Goal: Information Seeking & Learning: Learn about a topic

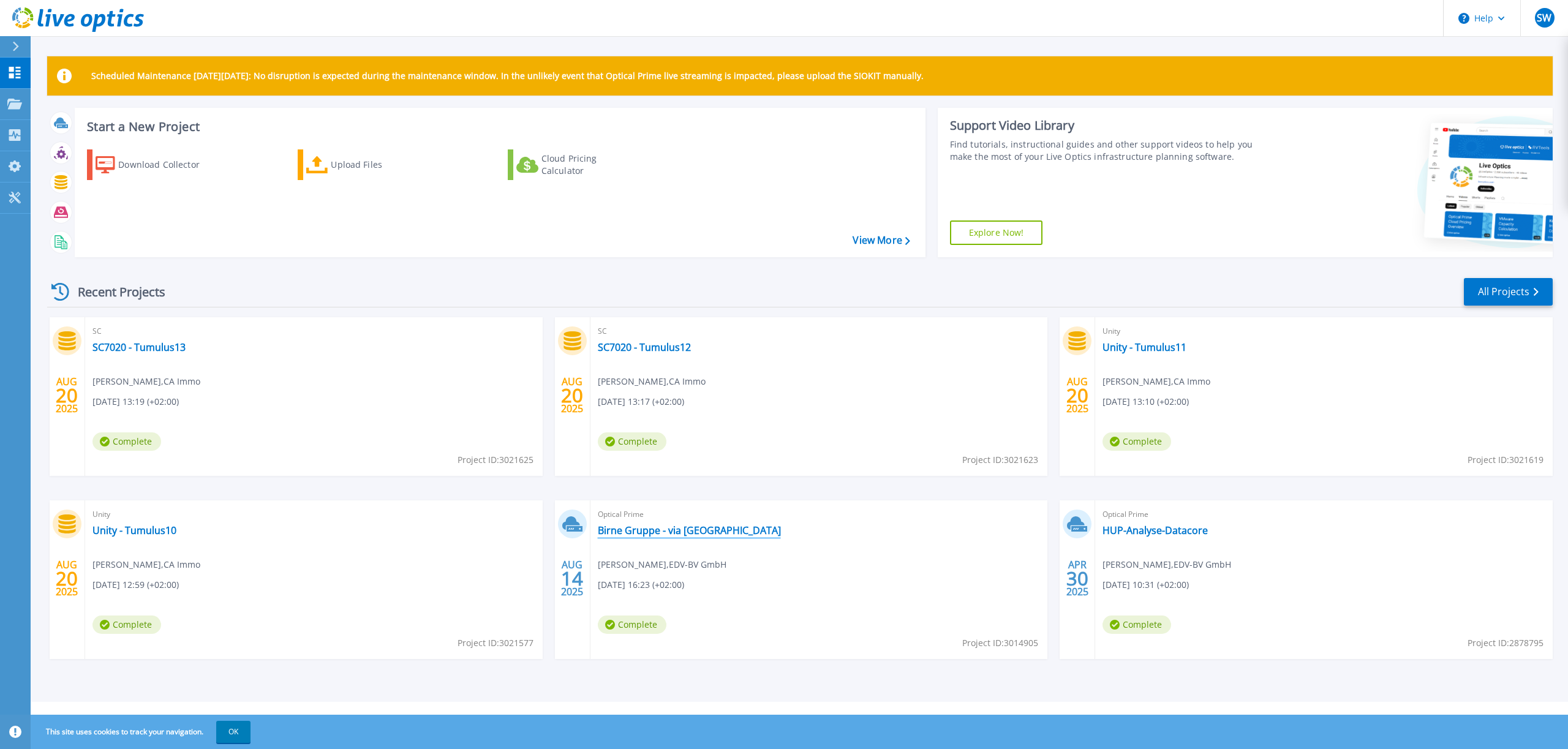
click at [640, 533] on link "Birne Gruppe - via [GEOGRAPHIC_DATA]" at bounding box center [689, 530] width 183 height 12
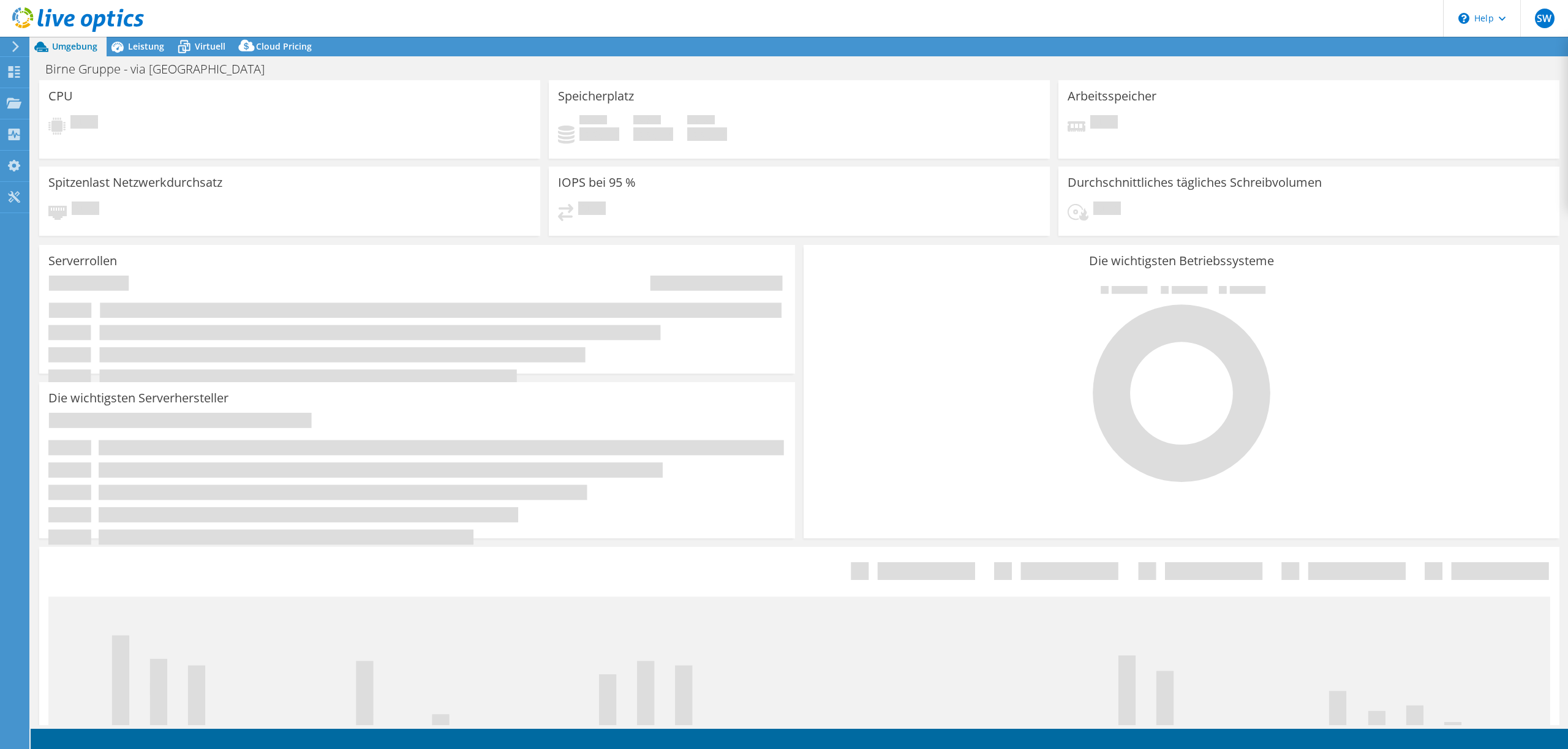
select select "USD"
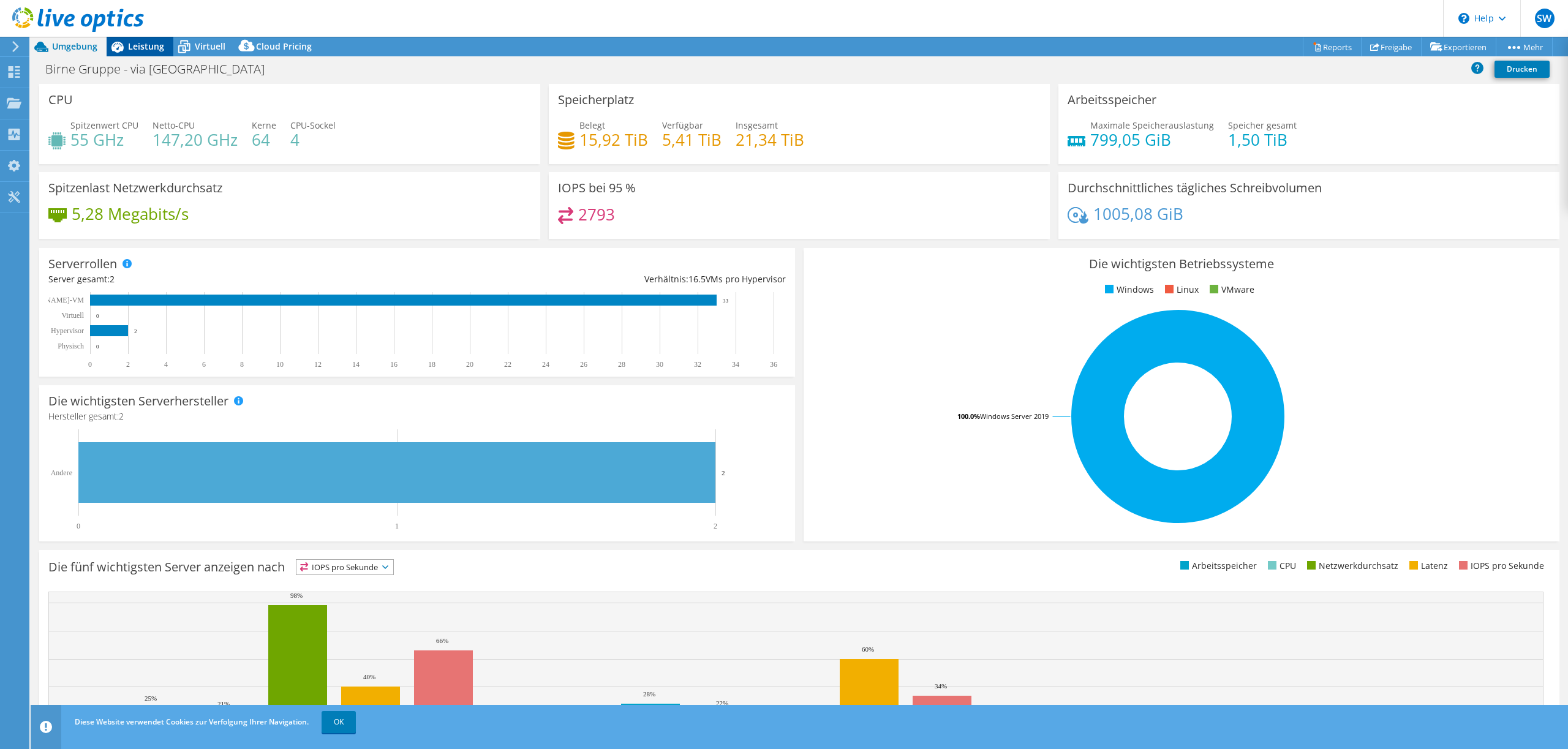
click at [130, 46] on span "Leistung" at bounding box center [146, 46] width 36 height 12
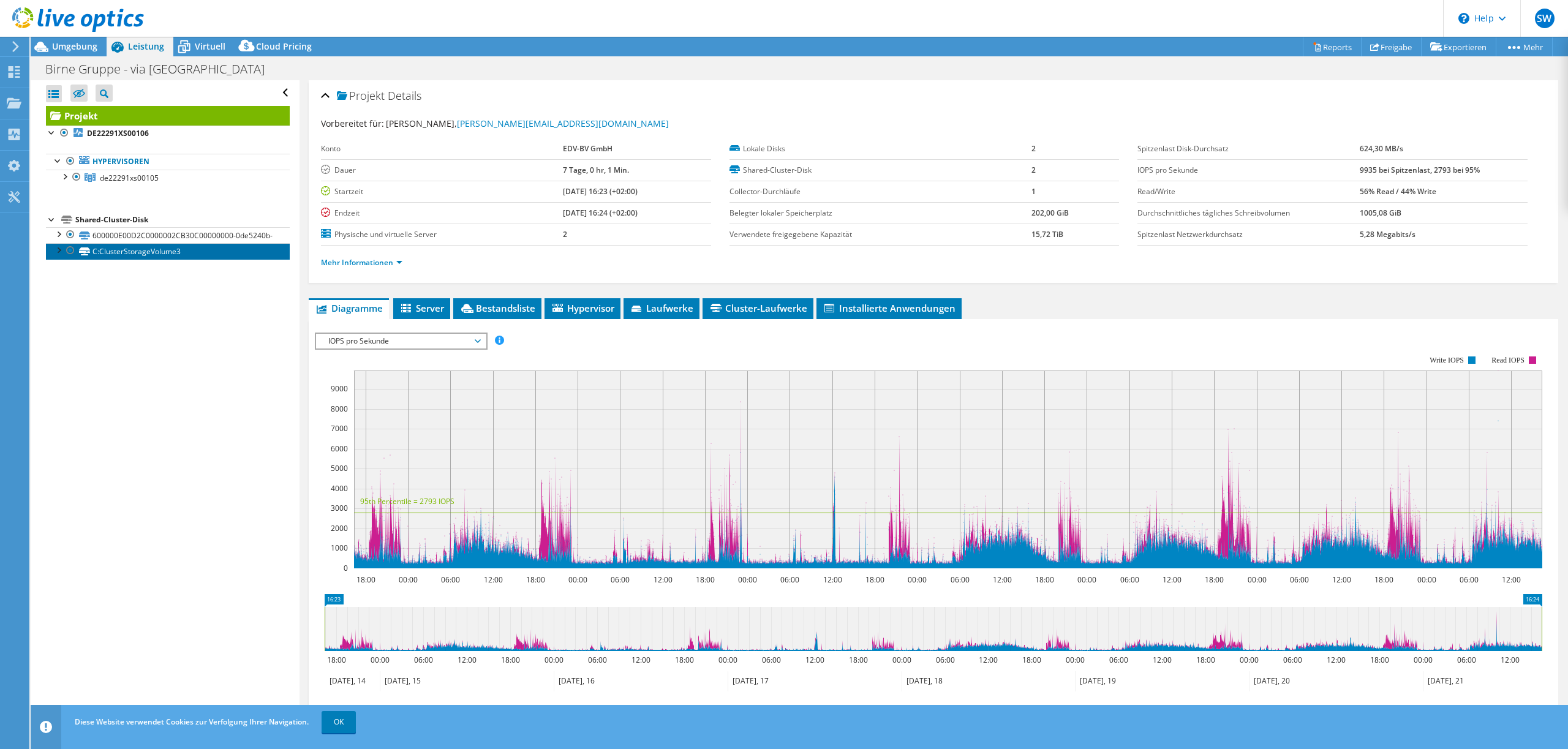
click at [105, 252] on link "C:ClusterStorageVolume3" at bounding box center [168, 251] width 244 height 16
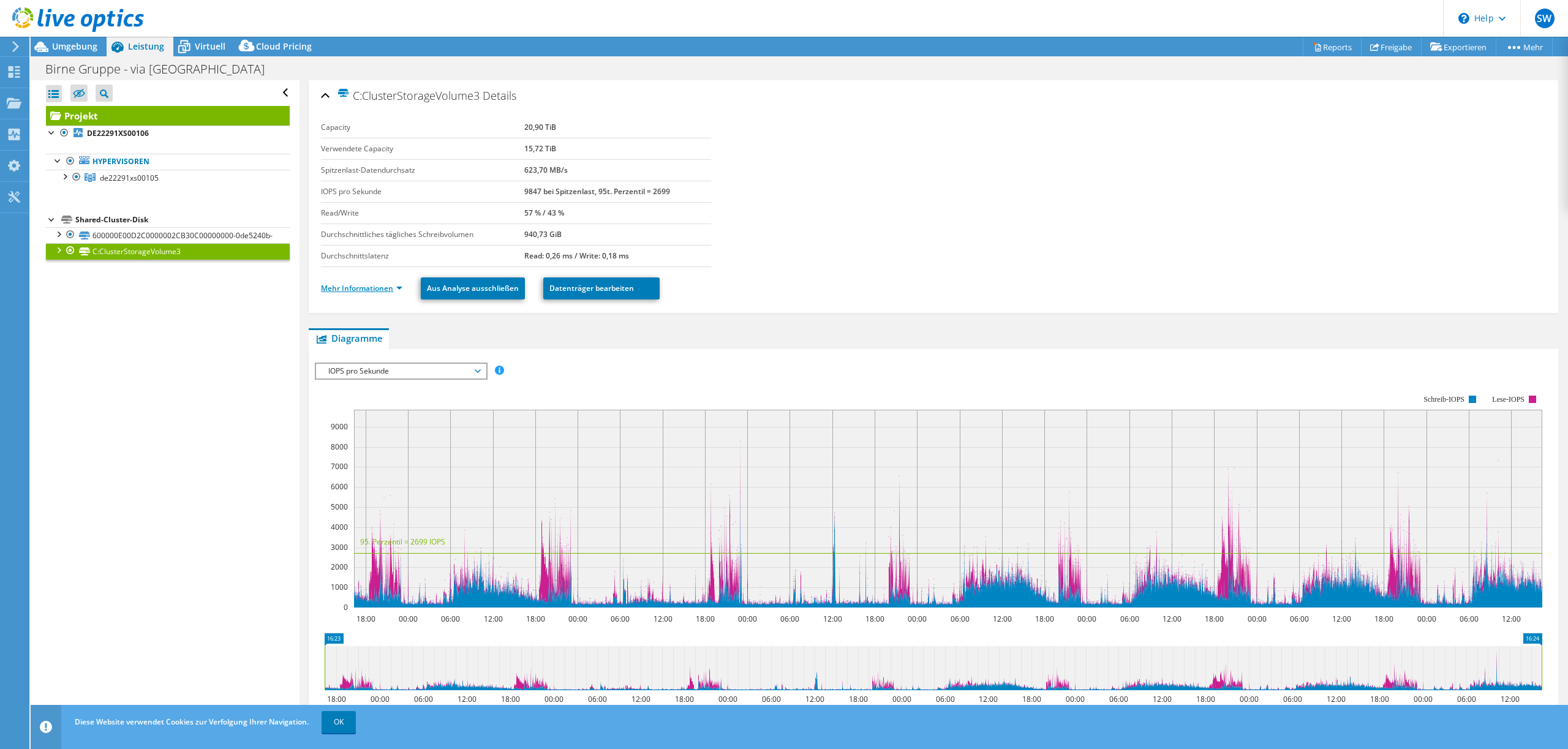
click at [369, 290] on link "Mehr Informationen" at bounding box center [362, 288] width 82 height 10
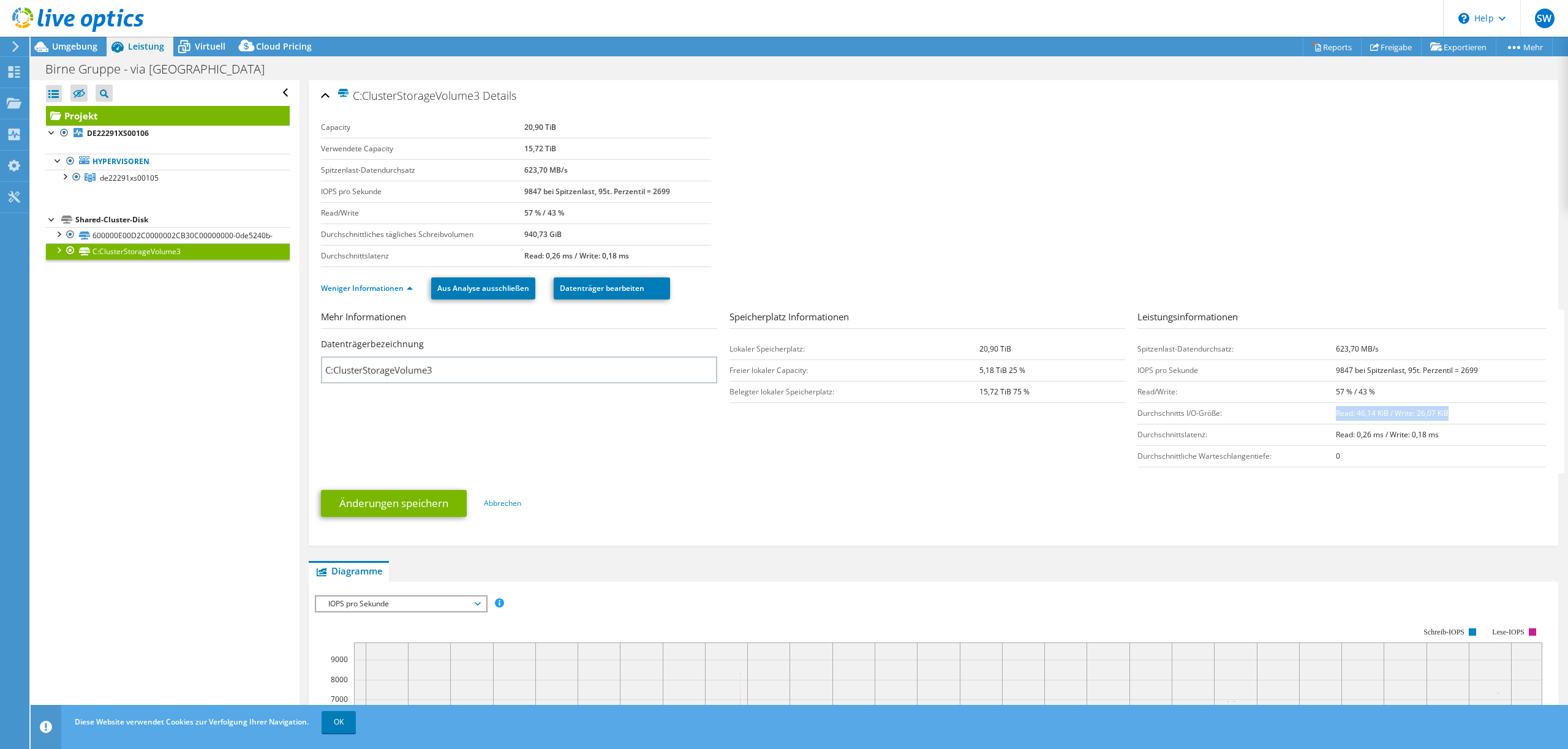
drag, startPoint x: 1353, startPoint y: 412, endPoint x: 1481, endPoint y: 412, distance: 128.0
click at [1481, 412] on td "Read: 46,14 KiB / Write: 26,07 KiB" at bounding box center [1441, 413] width 210 height 21
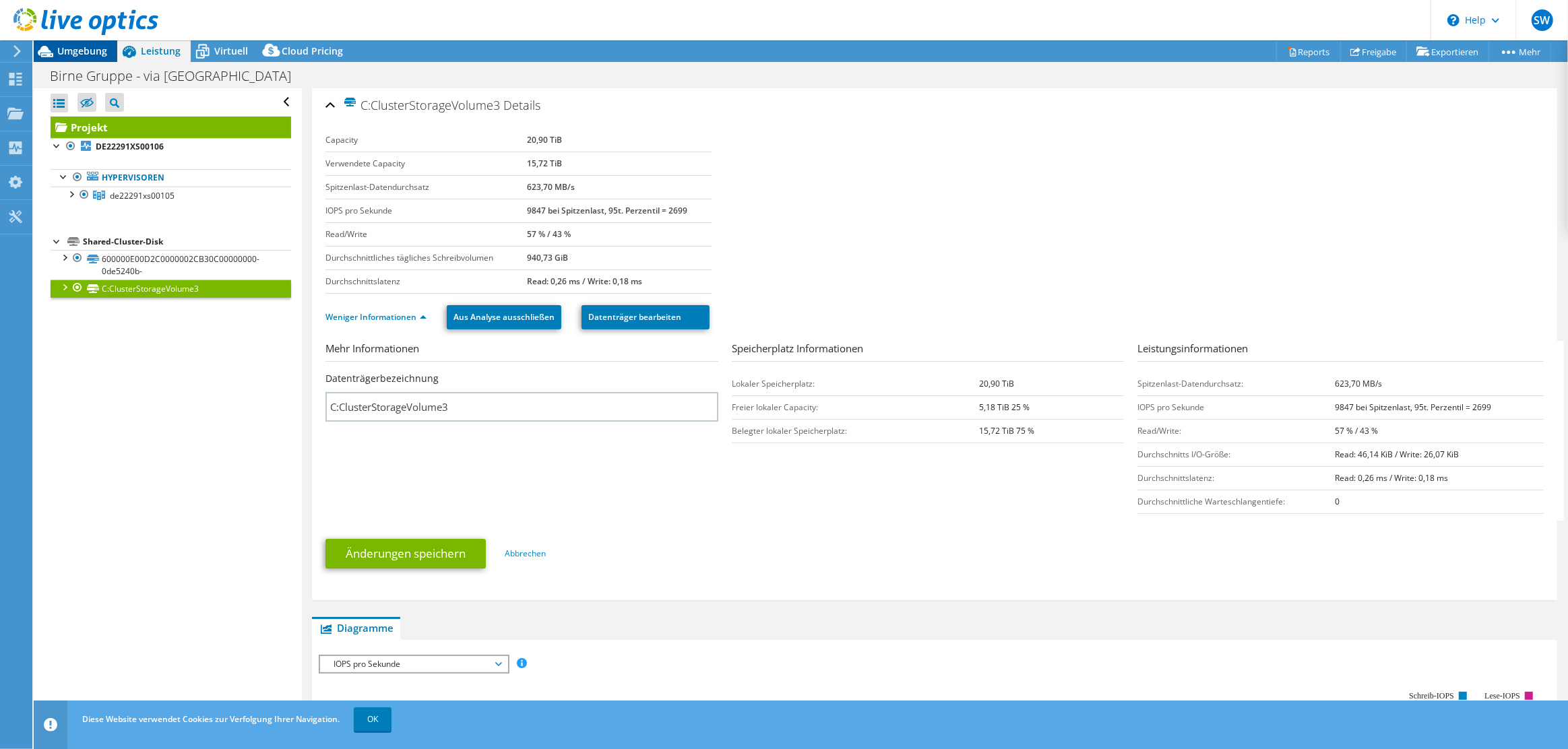
click at [76, 49] on span "Umgebung" at bounding box center [82, 50] width 50 height 13
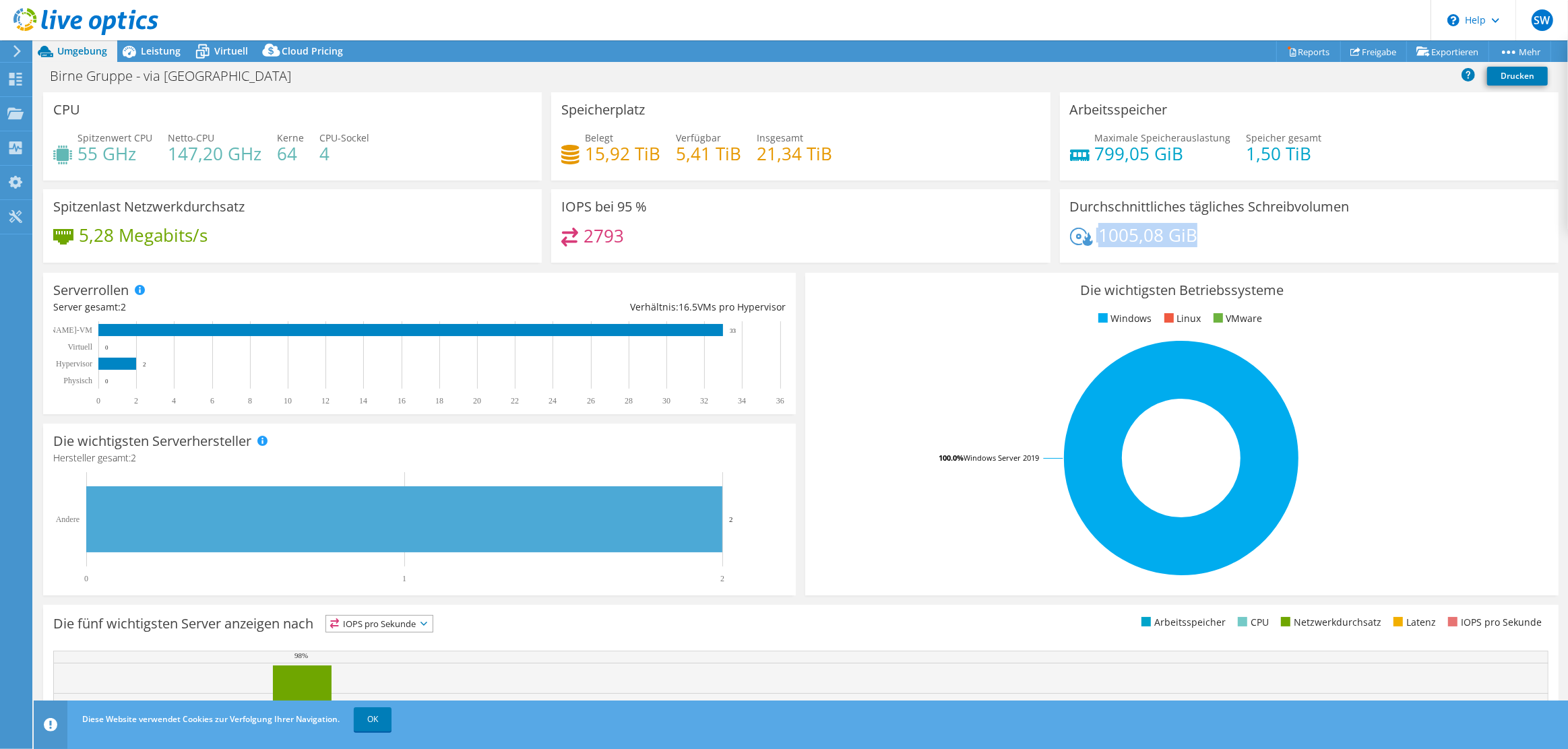
drag, startPoint x: 1228, startPoint y: 239, endPoint x: 1090, endPoint y: 237, distance: 138.0
click at [1090, 238] on div "1005,08 GiB" at bounding box center [1309, 242] width 478 height 28
